Goal: Transaction & Acquisition: Book appointment/travel/reservation

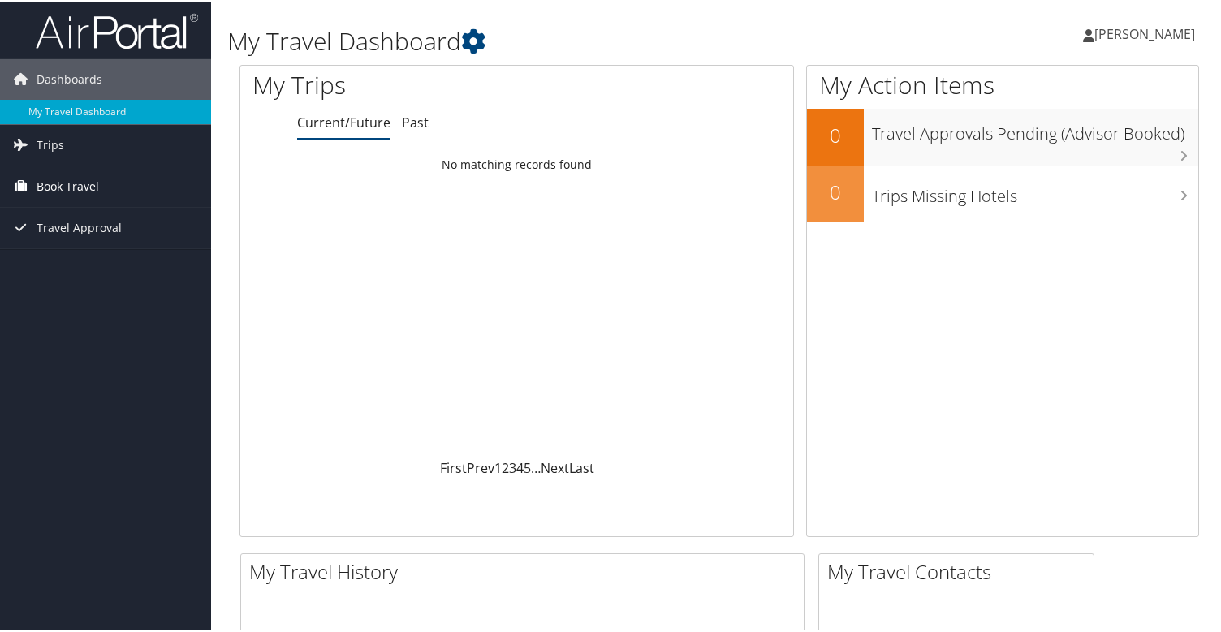
click at [57, 176] on span "Book Travel" at bounding box center [68, 185] width 63 height 41
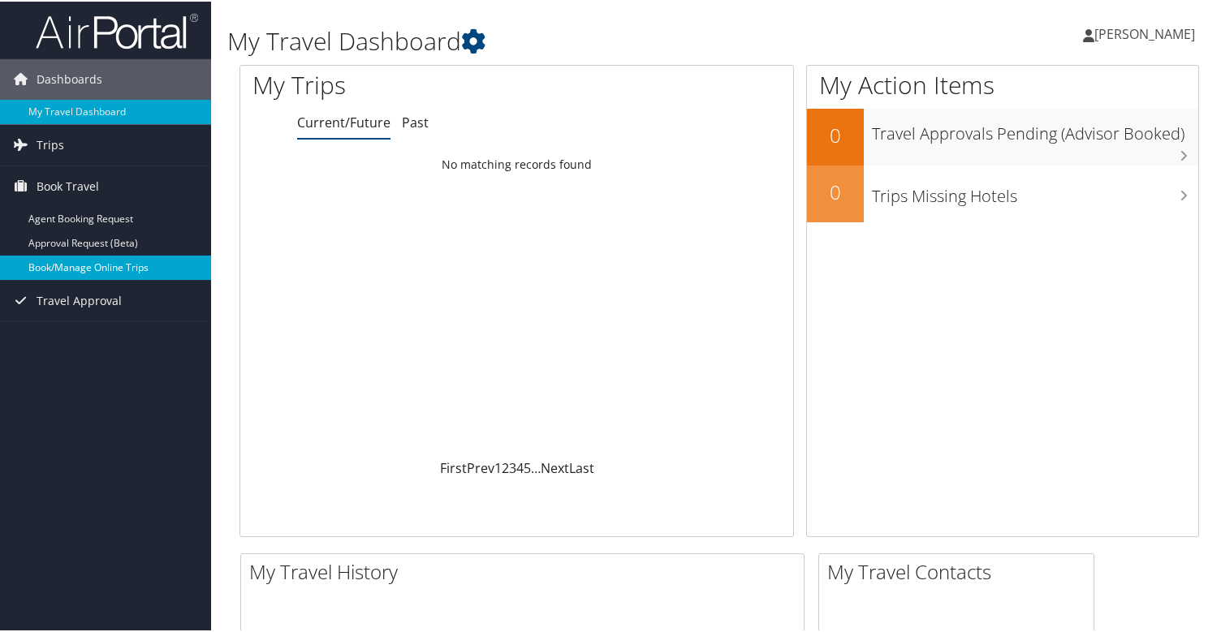
click at [68, 263] on link "Book/Manage Online Trips" at bounding box center [105, 266] width 211 height 24
